Goal: Task Accomplishment & Management: Complete application form

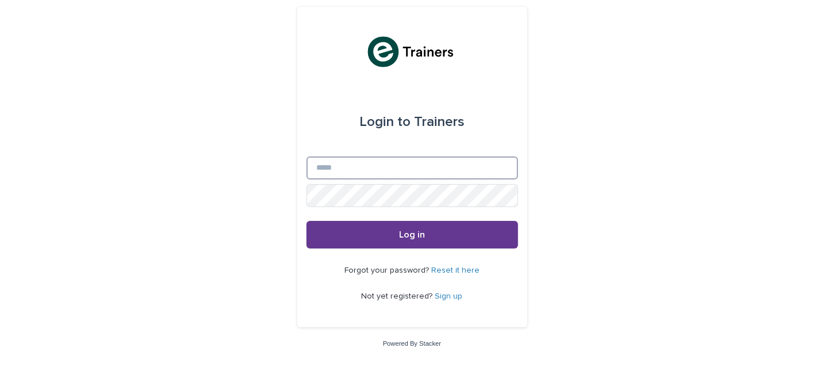
type input "**********"
click at [424, 237] on span "Log in" at bounding box center [412, 234] width 26 height 9
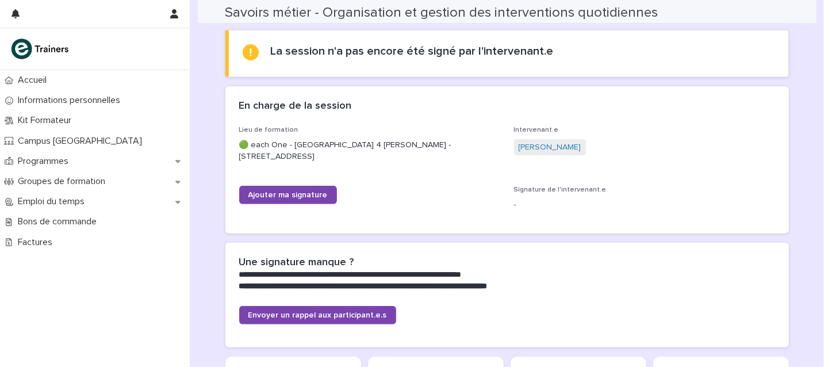
scroll to position [156, 0]
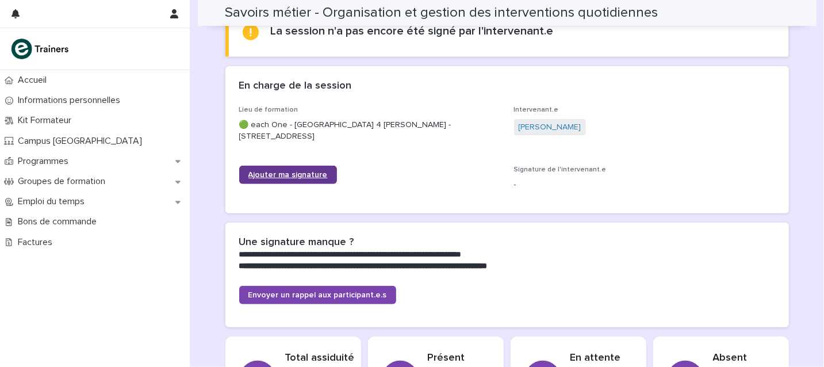
click at [278, 170] on link "Ajouter ma signature" at bounding box center [288, 175] width 98 height 18
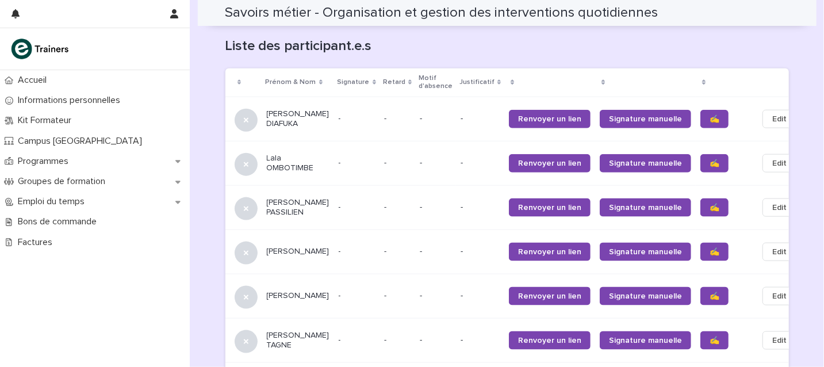
scroll to position [739, 0]
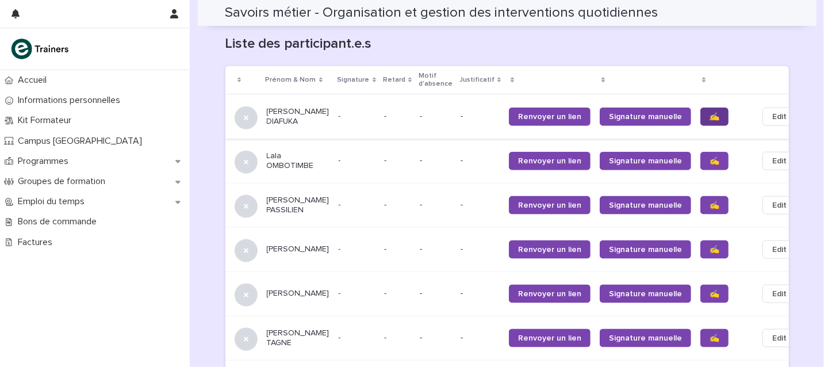
click at [710, 113] on span "✍️" at bounding box center [715, 117] width 10 height 8
click at [710, 201] on span "✍️" at bounding box center [715, 205] width 10 height 8
click at [710, 248] on span "✍️" at bounding box center [715, 250] width 10 height 8
click at [710, 298] on span "✍️" at bounding box center [715, 294] width 10 height 8
click at [710, 342] on span "✍️" at bounding box center [715, 338] width 10 height 8
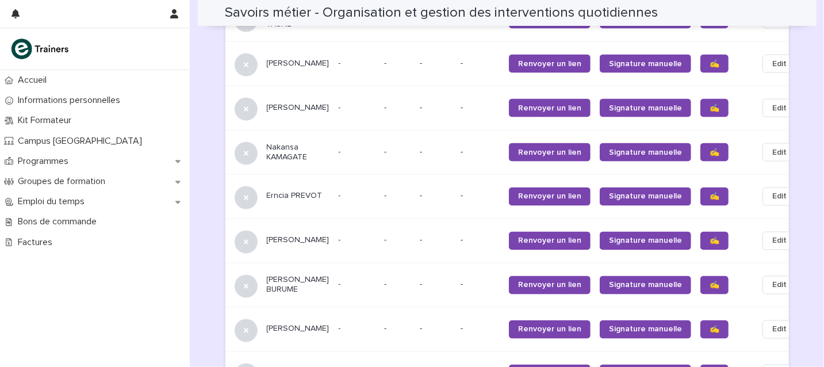
scroll to position [1066, 0]
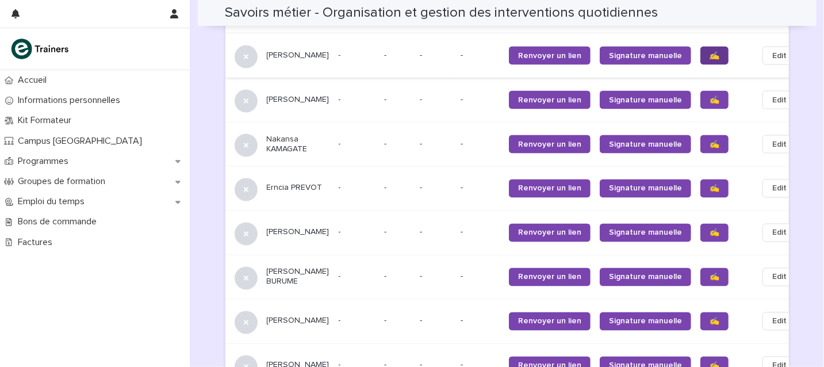
click at [710, 60] on span "✍️" at bounding box center [715, 56] width 10 height 8
click at [710, 104] on span "✍️" at bounding box center [715, 100] width 10 height 8
click at [710, 148] on span "✍️" at bounding box center [715, 144] width 10 height 8
click at [710, 193] on span "✍️" at bounding box center [715, 189] width 10 height 8
click at [710, 237] on span "✍️" at bounding box center [715, 233] width 10 height 8
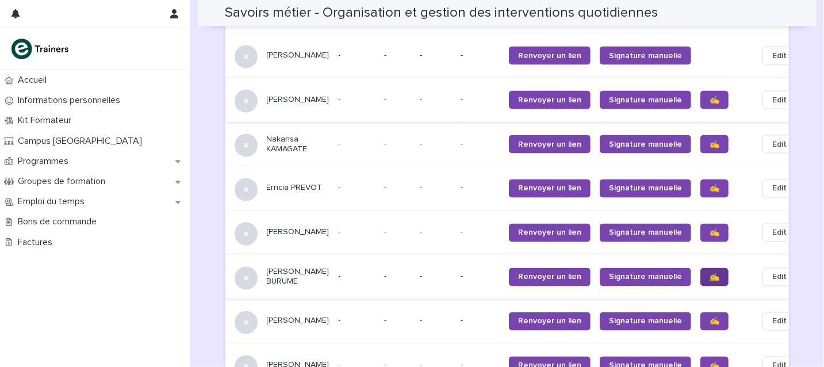
click at [710, 281] on span "✍️" at bounding box center [715, 277] width 10 height 8
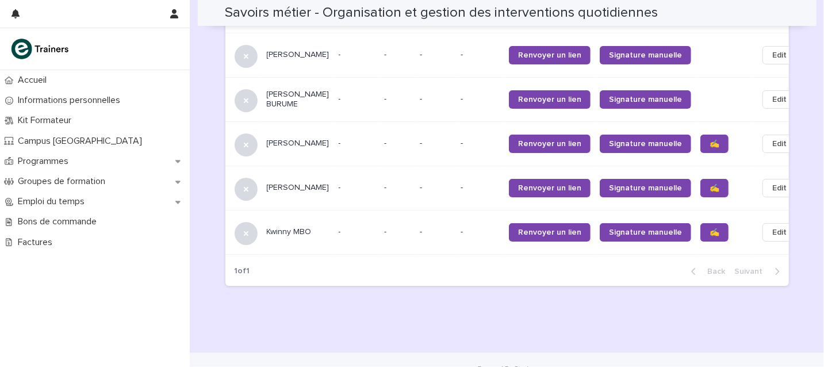
scroll to position [1249, 0]
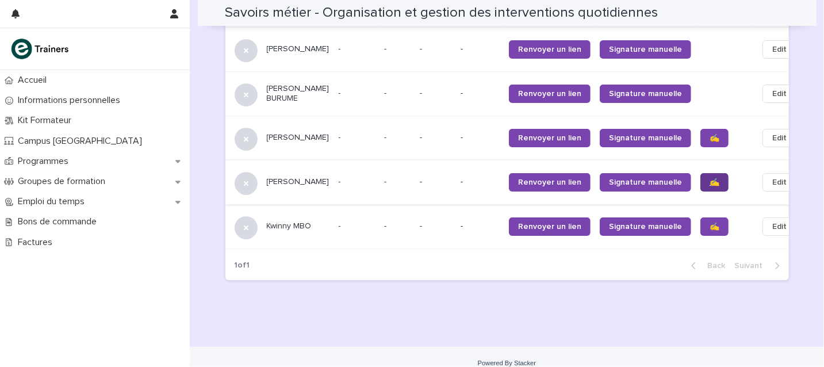
click at [710, 186] on span "✍️" at bounding box center [715, 182] width 10 height 8
click at [666, 278] on div "1 of 1 Back Next" at bounding box center [506, 265] width 563 height 29
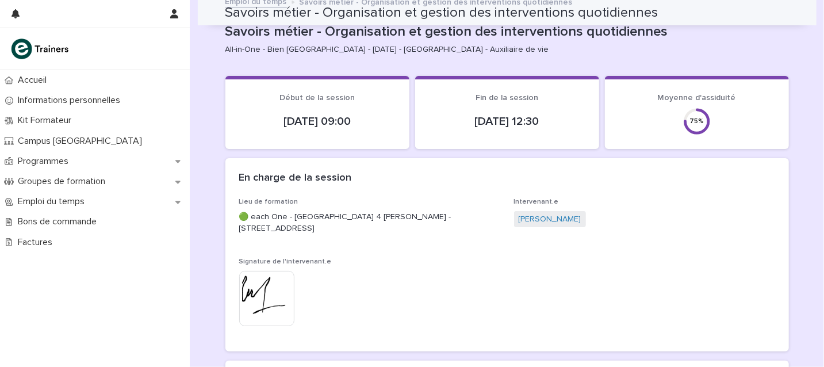
scroll to position [0, 0]
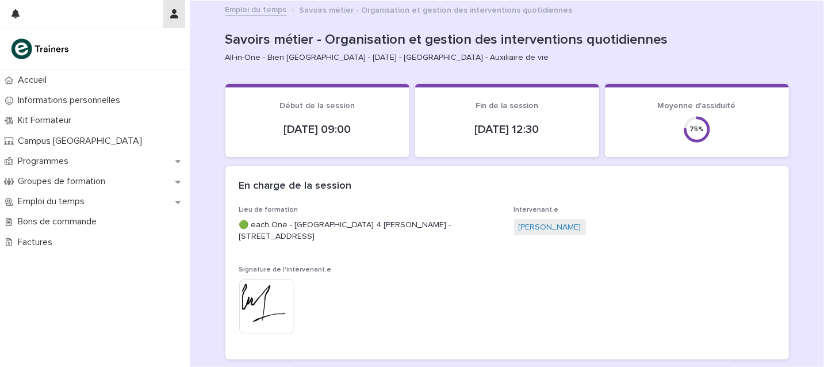
click at [173, 11] on icon "button" at bounding box center [174, 13] width 8 height 9
click at [118, 47] on p "Log Out" at bounding box center [141, 49] width 72 height 20
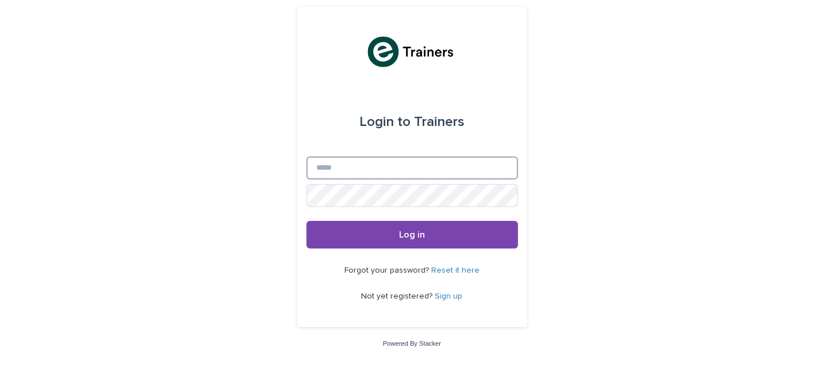
type input "**********"
